Goal: Information Seeking & Learning: Compare options

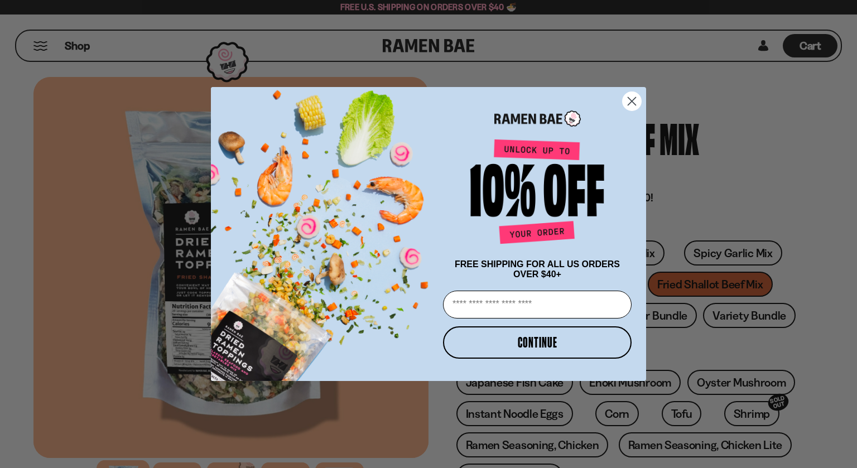
click at [634, 102] on circle "Close dialog" at bounding box center [632, 101] width 18 height 18
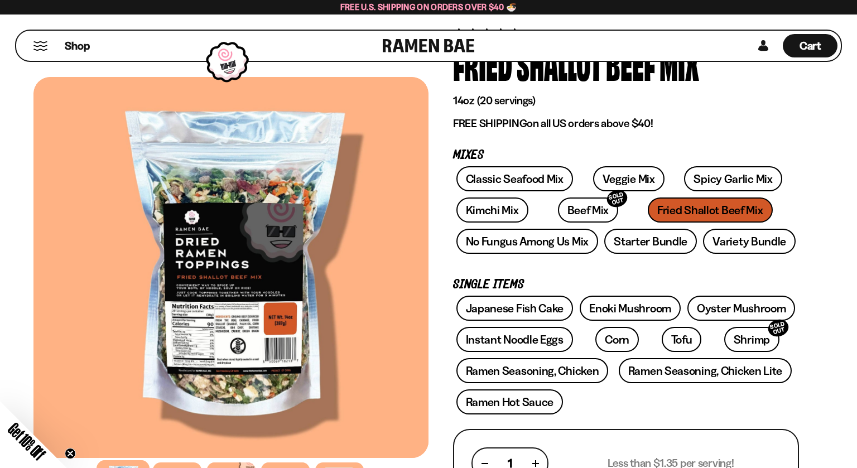
scroll to position [76, 0]
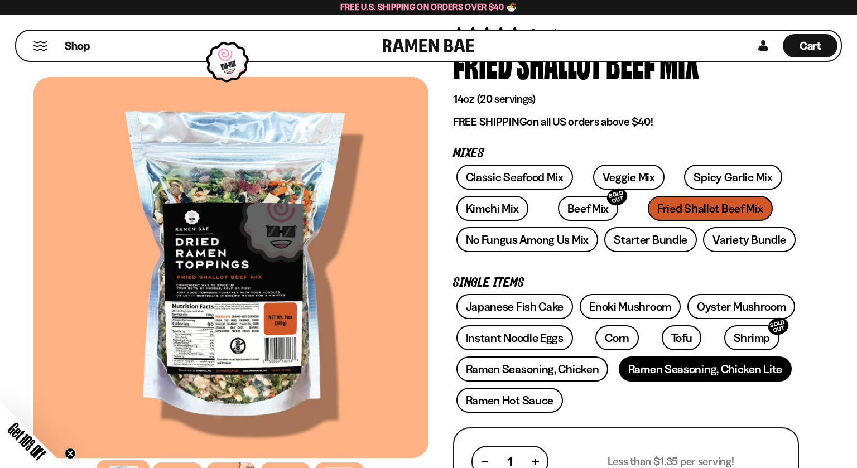
click at [745, 371] on link "Ramen Seasoning, Chicken Lite" at bounding box center [705, 369] width 173 height 25
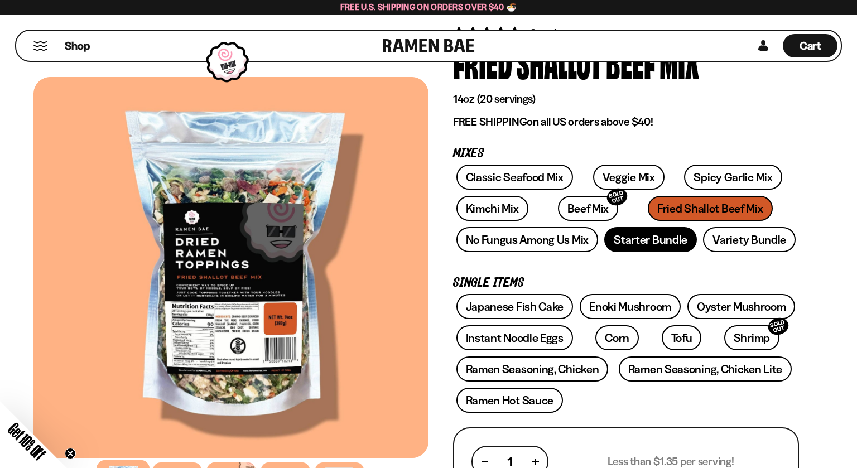
click at [666, 249] on link "Starter Bundle" at bounding box center [651, 239] width 93 height 25
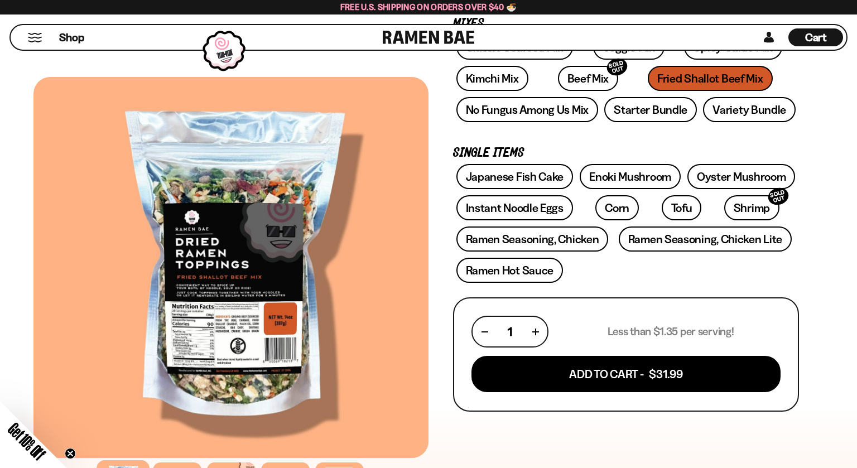
scroll to position [241, 0]
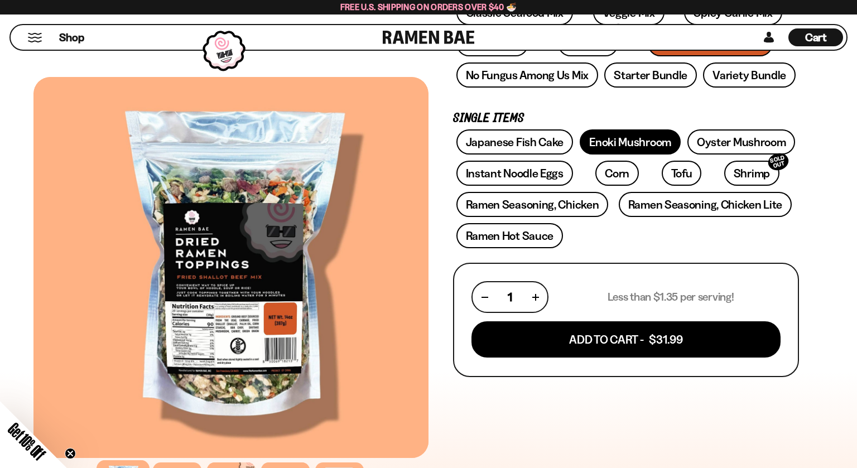
click at [654, 137] on link "Enoki Mushroom" at bounding box center [630, 142] width 101 height 25
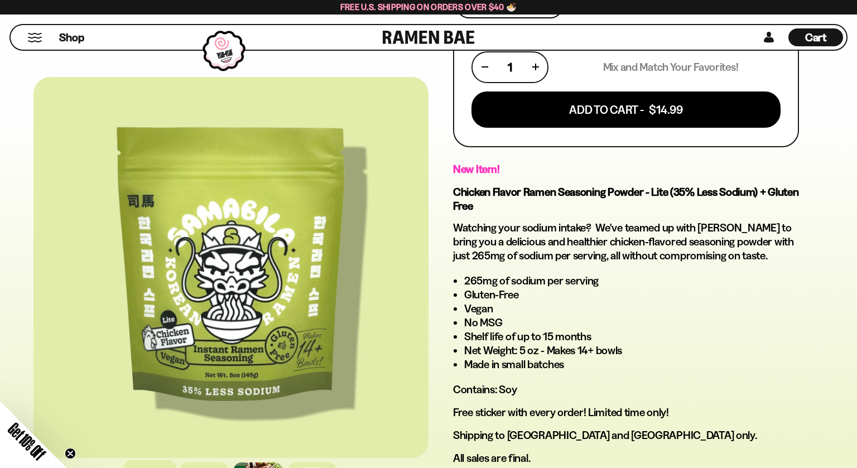
scroll to position [475, 0]
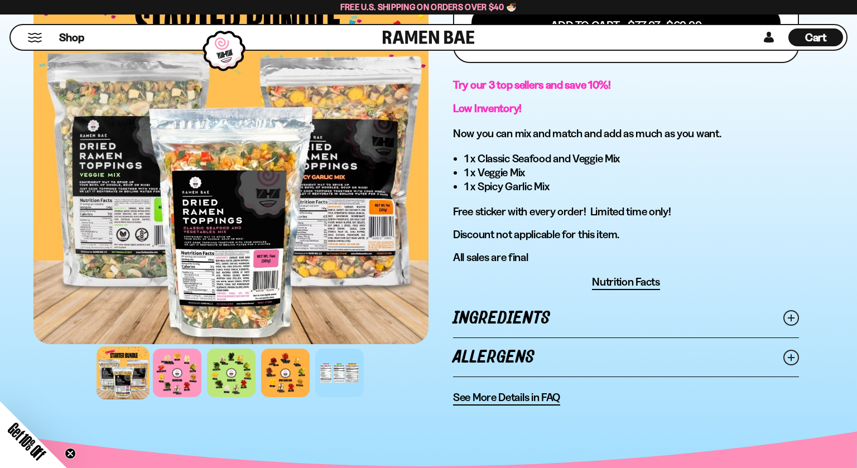
scroll to position [384, 0]
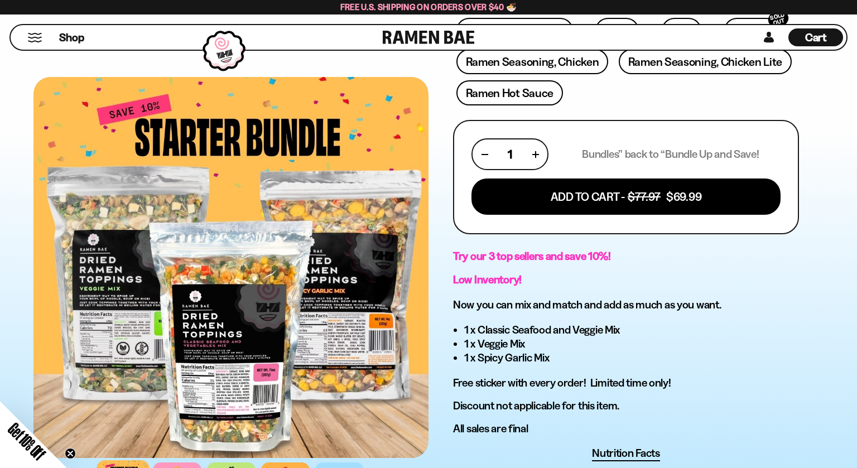
click at [289, 298] on div at bounding box center [230, 267] width 395 height 381
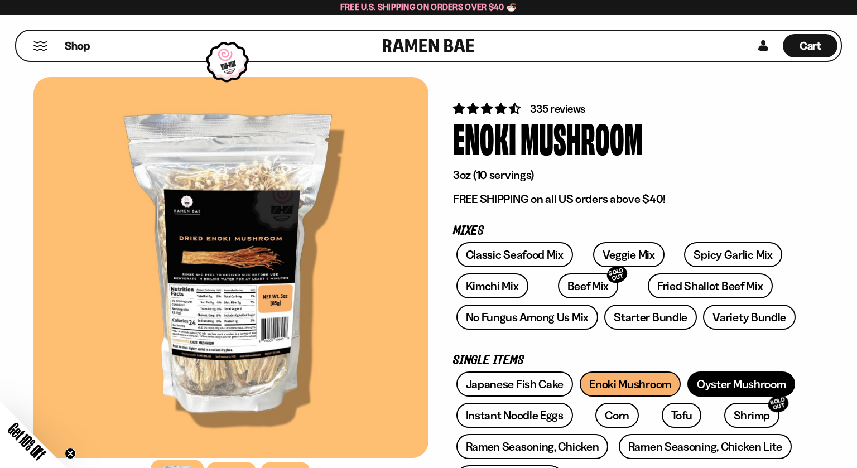
click at [746, 380] on link "Oyster Mushroom" at bounding box center [742, 384] width 108 height 25
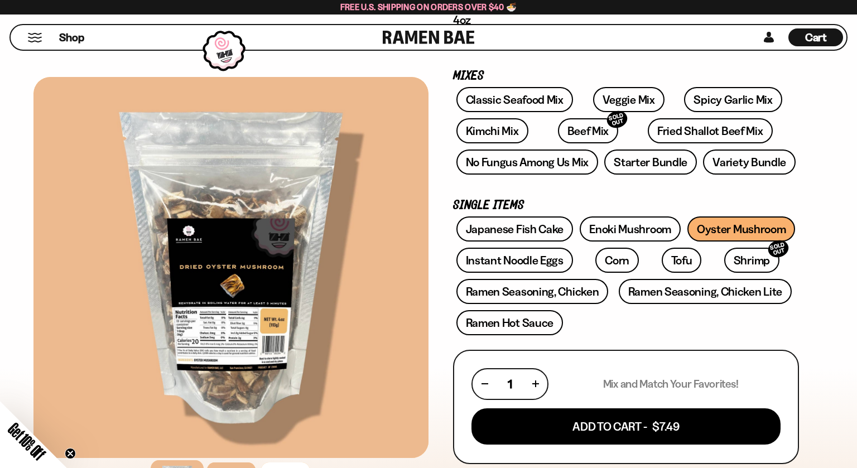
scroll to position [162, 0]
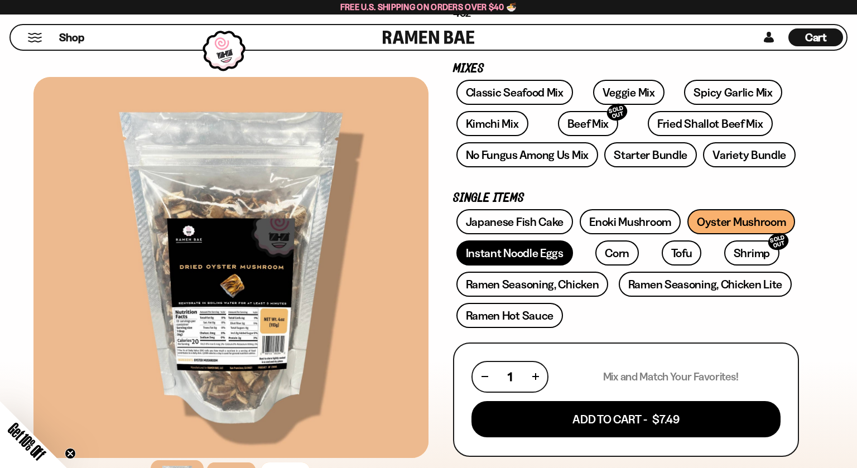
click at [546, 247] on link "Instant Noodle Eggs" at bounding box center [515, 253] width 117 height 25
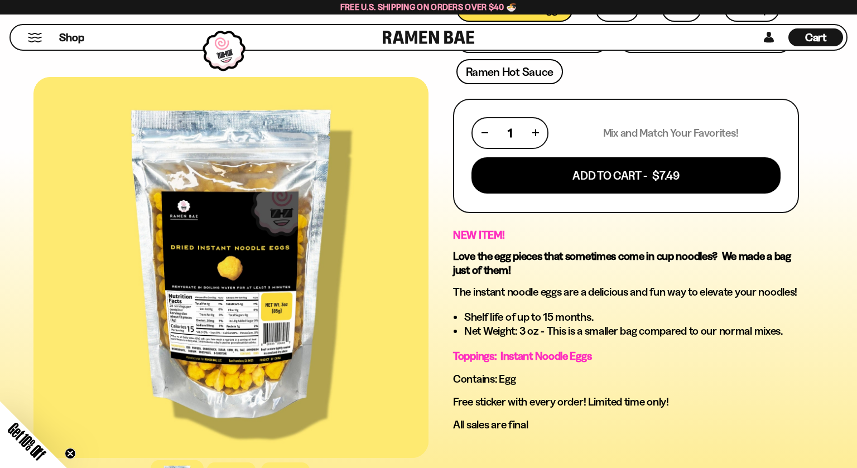
scroll to position [140, 0]
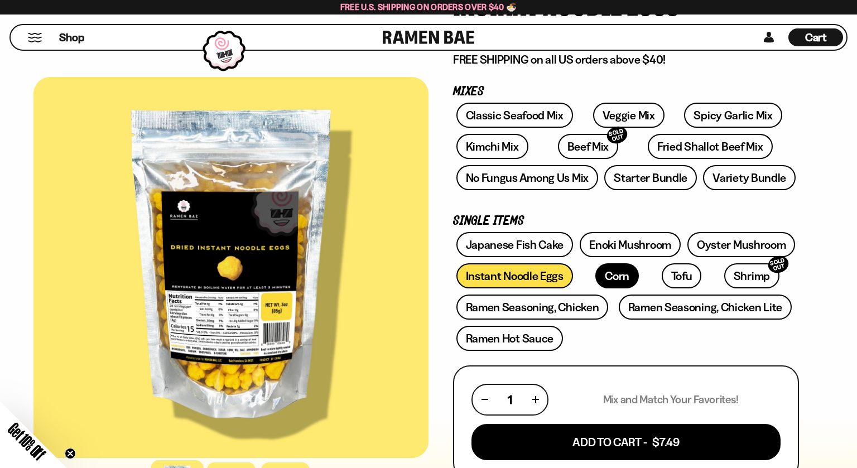
click at [596, 272] on link "Corn" at bounding box center [618, 275] width 44 height 25
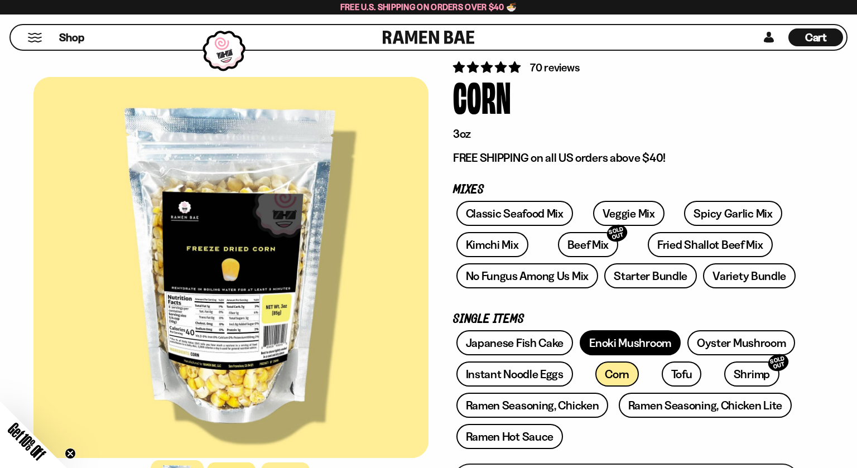
scroll to position [109, 0]
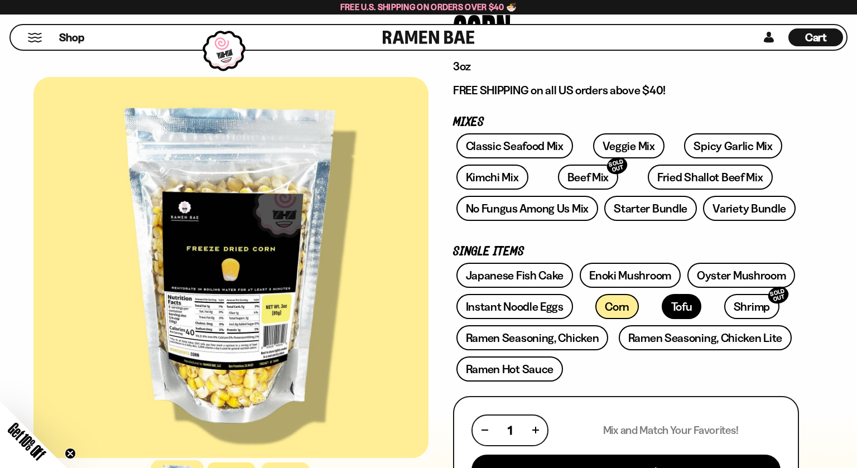
click at [662, 311] on link "Tofu" at bounding box center [682, 306] width 40 height 25
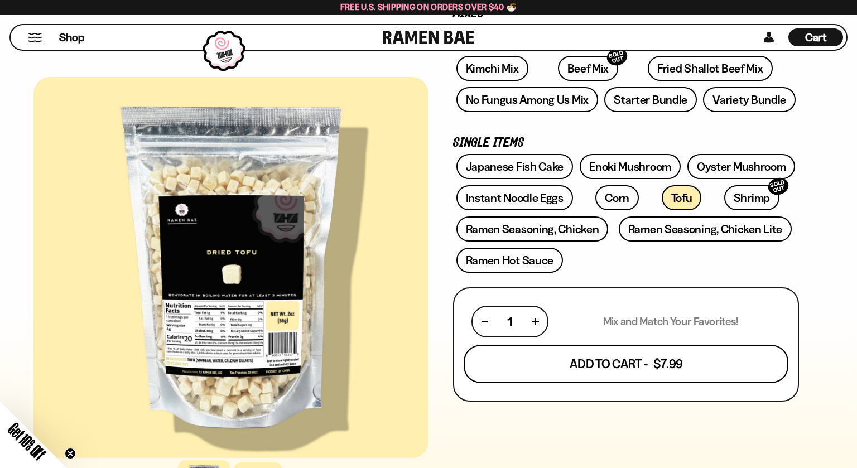
scroll to position [306, 0]
